Goal: Task Accomplishment & Management: Use online tool/utility

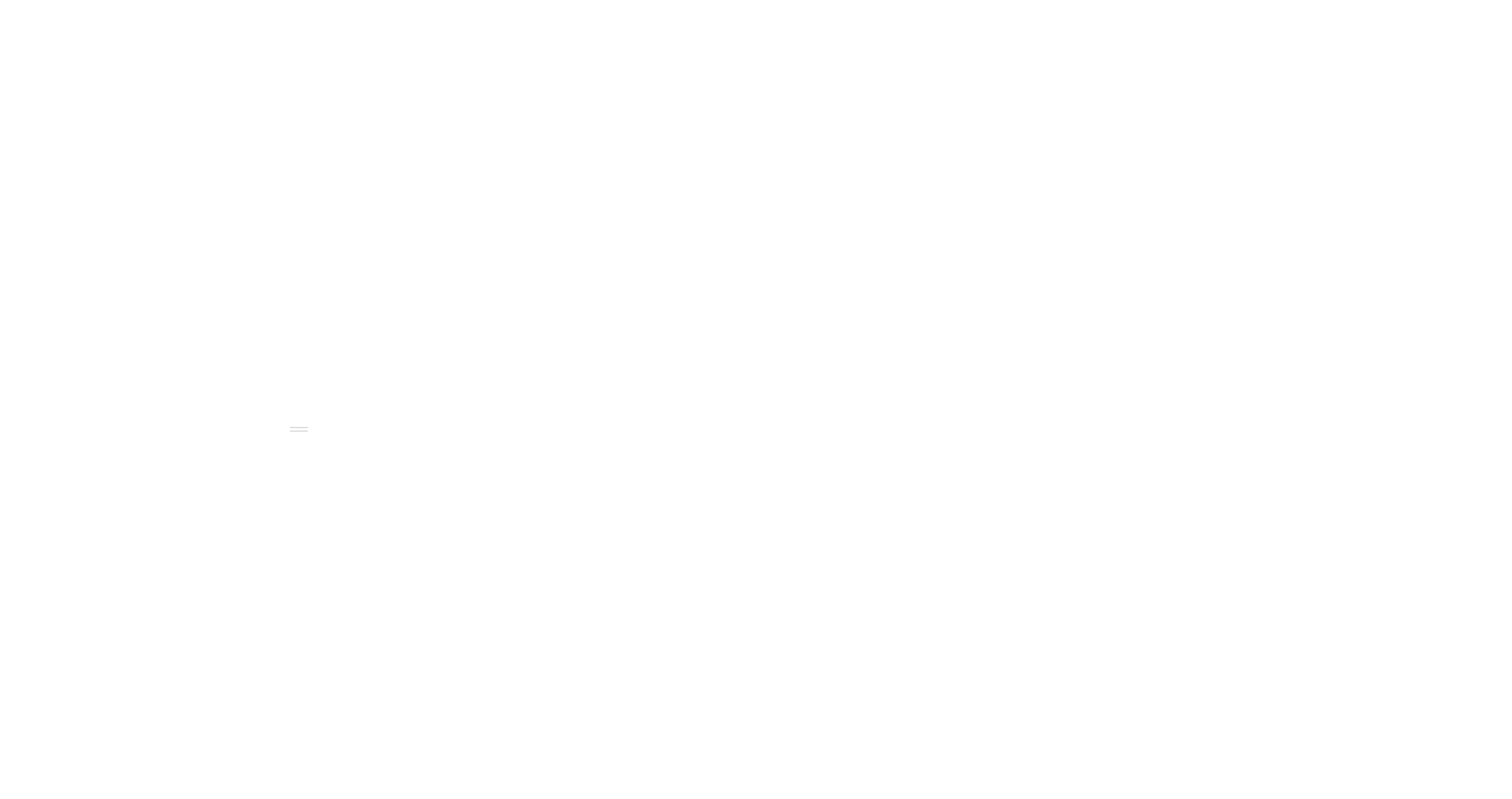
drag, startPoint x: 504, startPoint y: 148, endPoint x: 543, endPoint y: 145, distance: 39.1
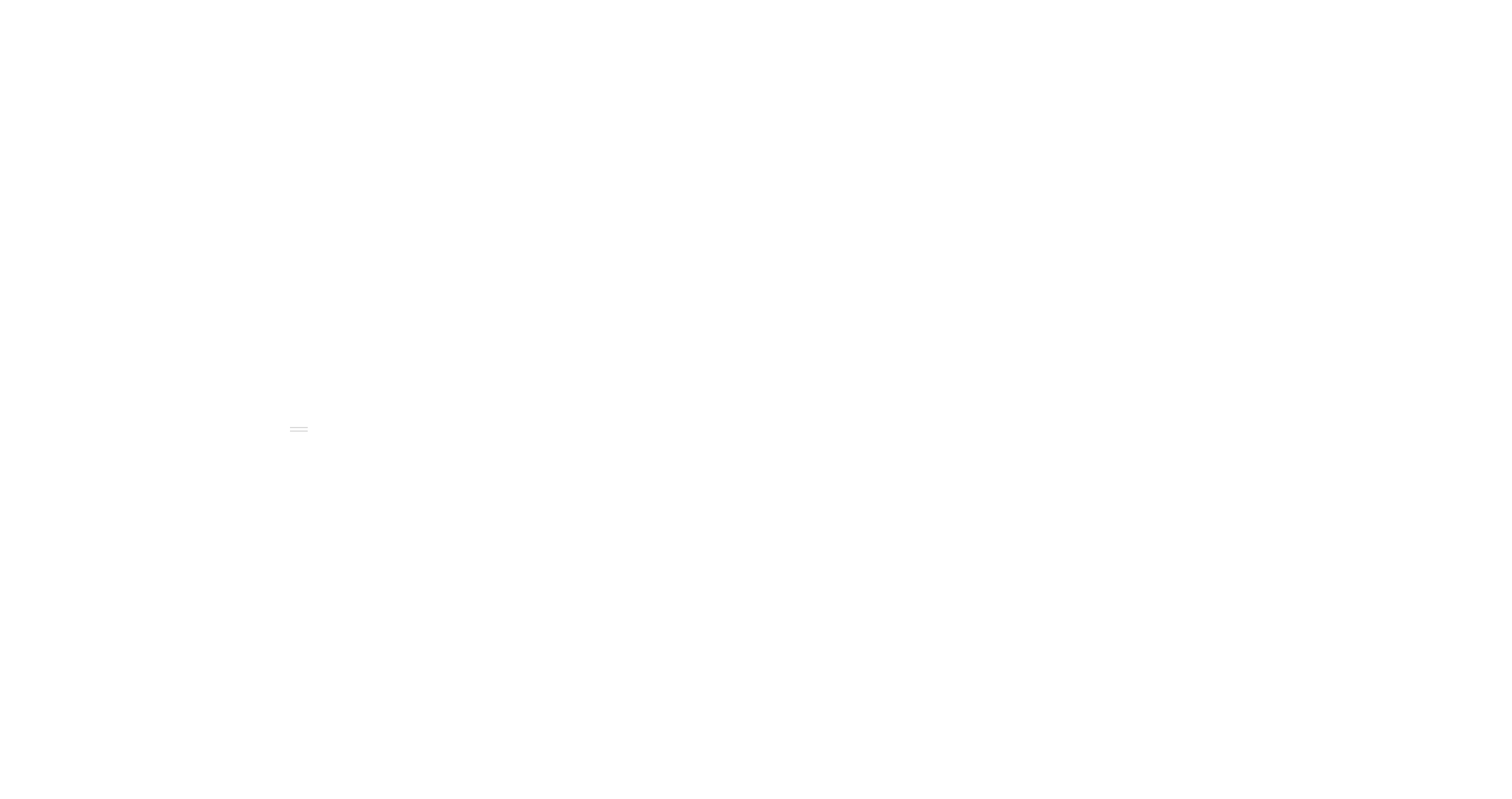
drag, startPoint x: 546, startPoint y: 661, endPoint x: 563, endPoint y: 672, distance: 20.2
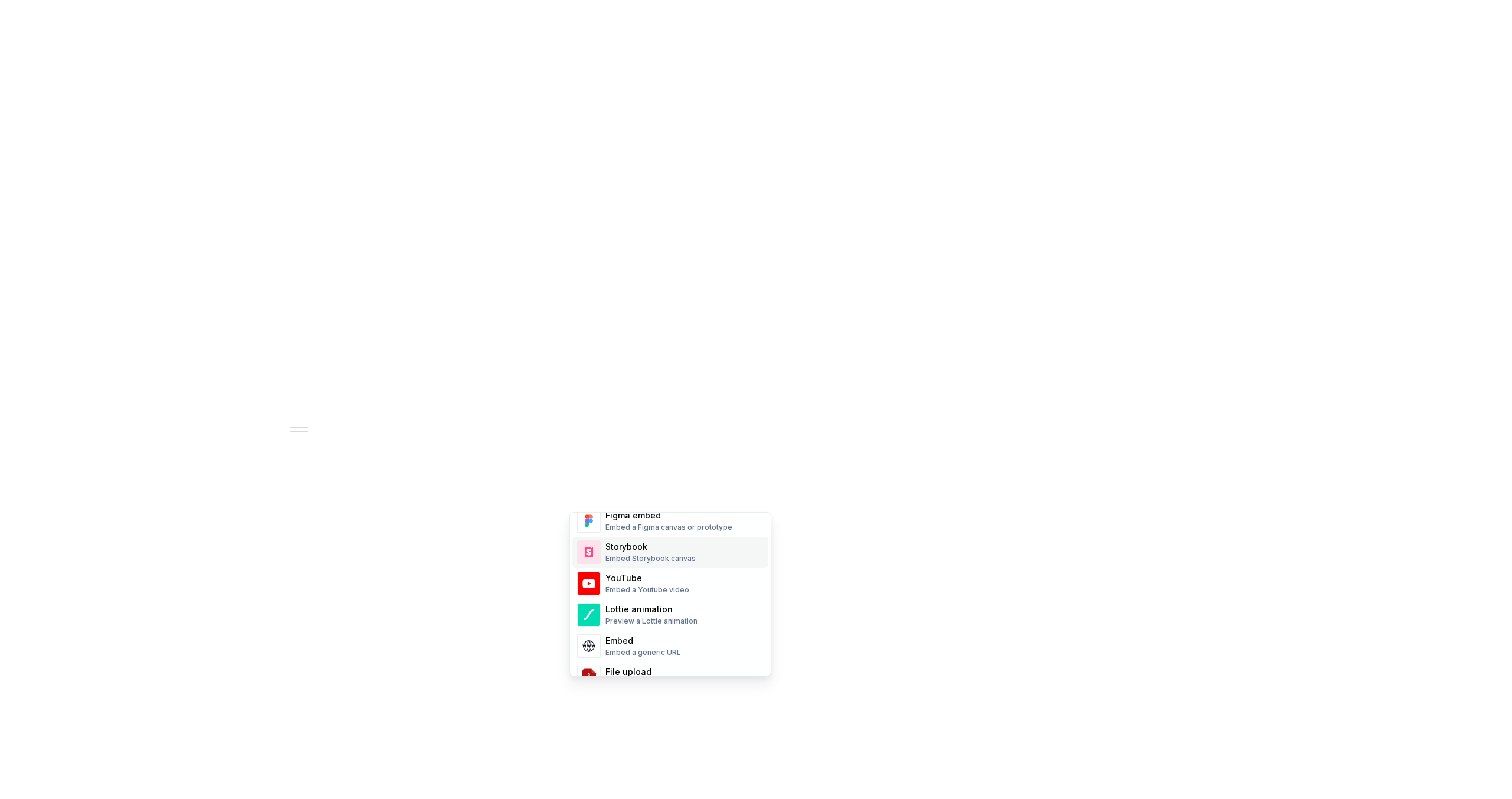
click at [624, 554] on div "Embed Storybook canvas" at bounding box center [650, 558] width 90 height 9
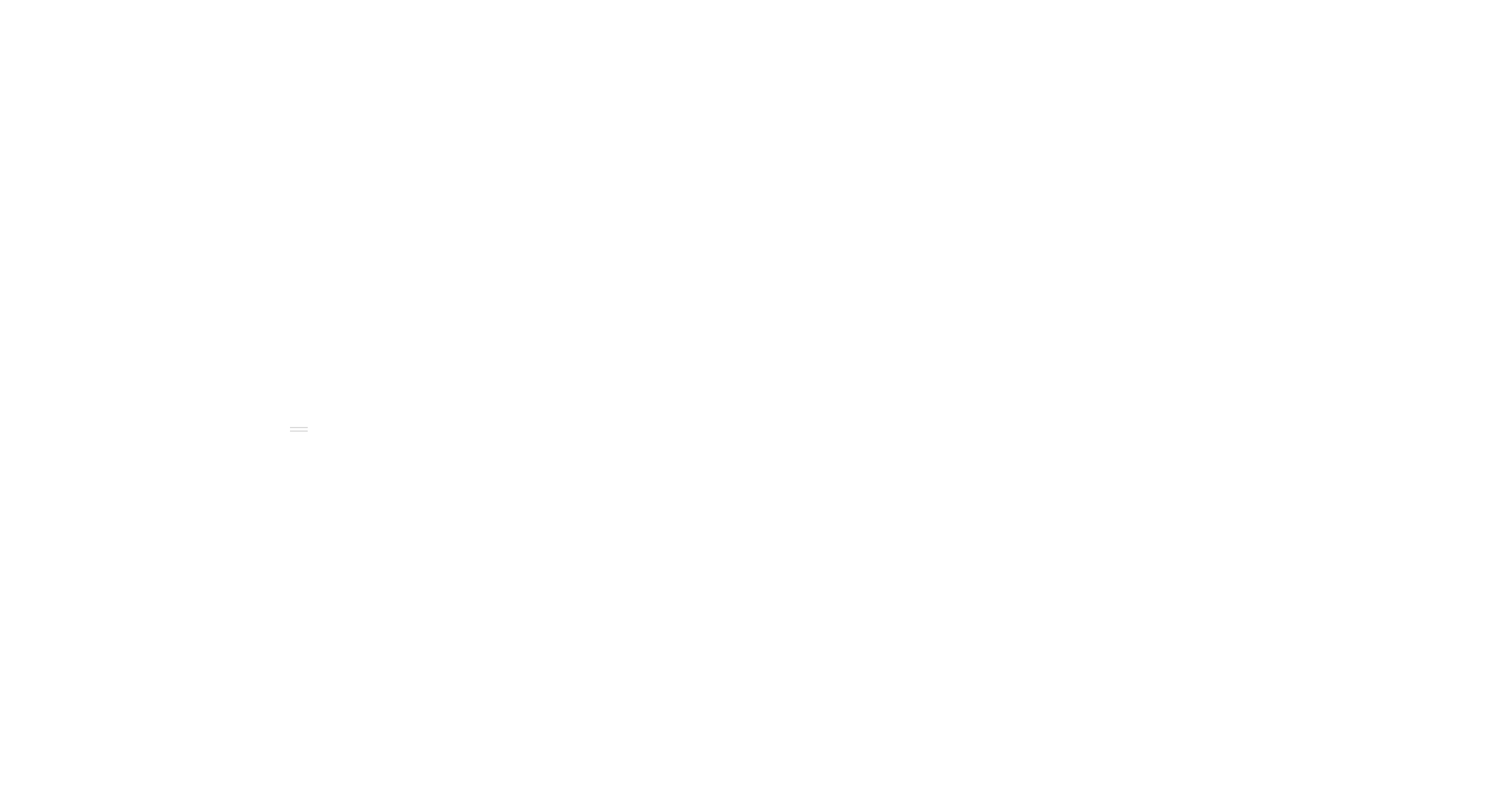
scroll to position [177, 0]
type textarea "*"
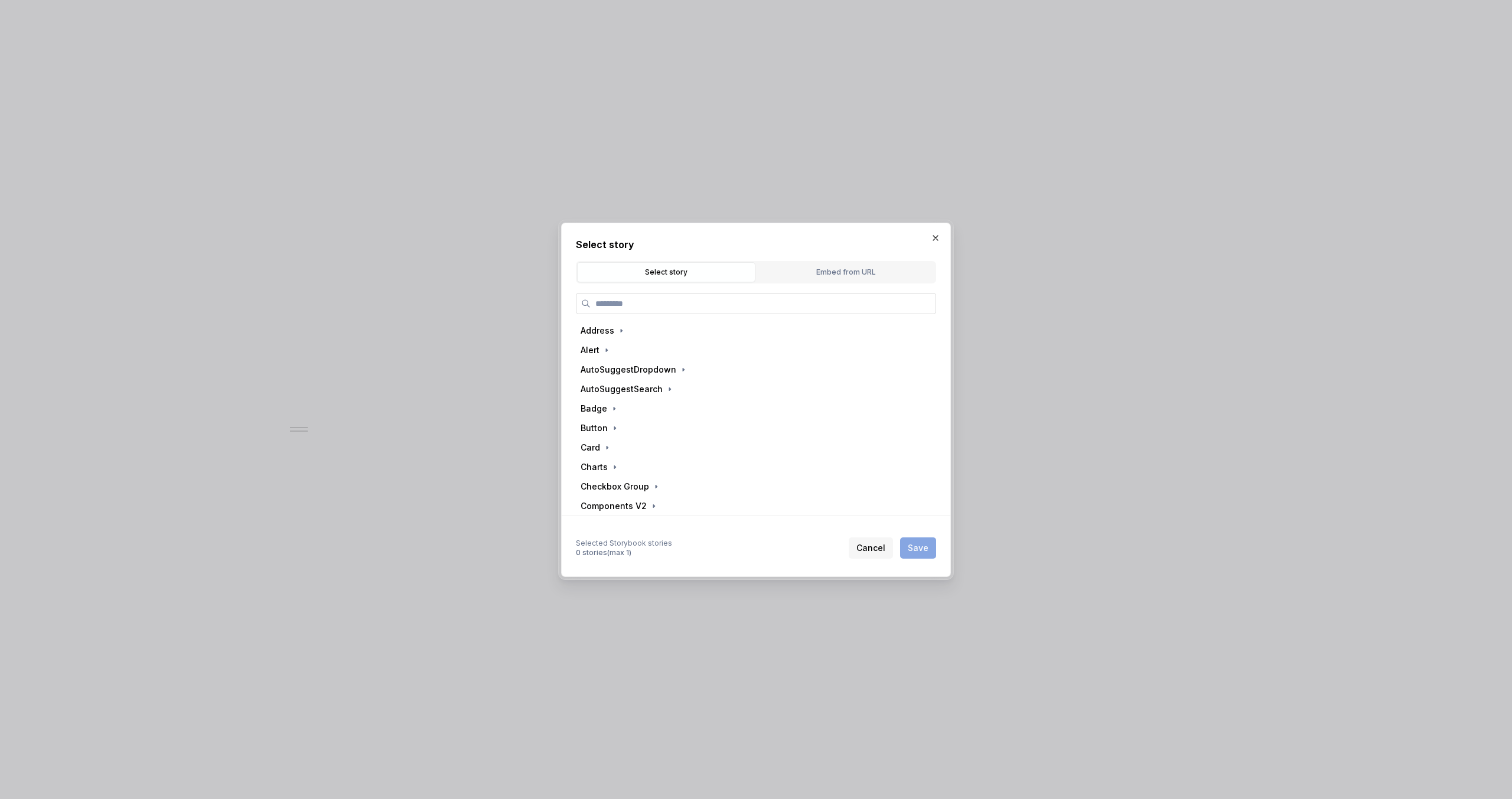
click at [698, 299] on input "search" at bounding box center [763, 303] width 345 height 12
type input "*******"
click at [641, 353] on div "Documentation" at bounding box center [637, 349] width 63 height 12
click at [916, 548] on span "Save" at bounding box center [918, 547] width 20 height 12
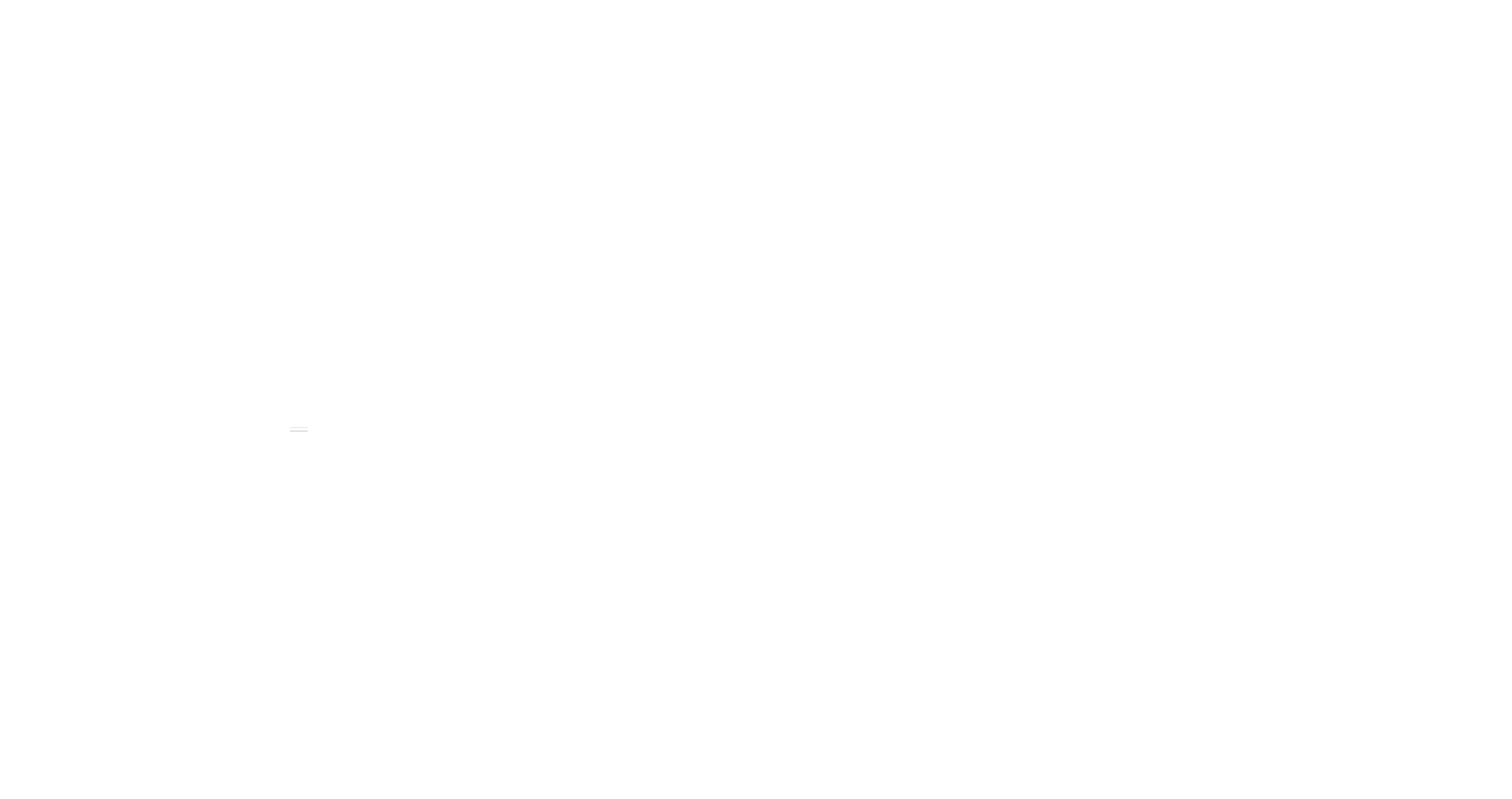
scroll to position [295, 0]
type textarea "*"
